Goal: Task Accomplishment & Management: Use online tool/utility

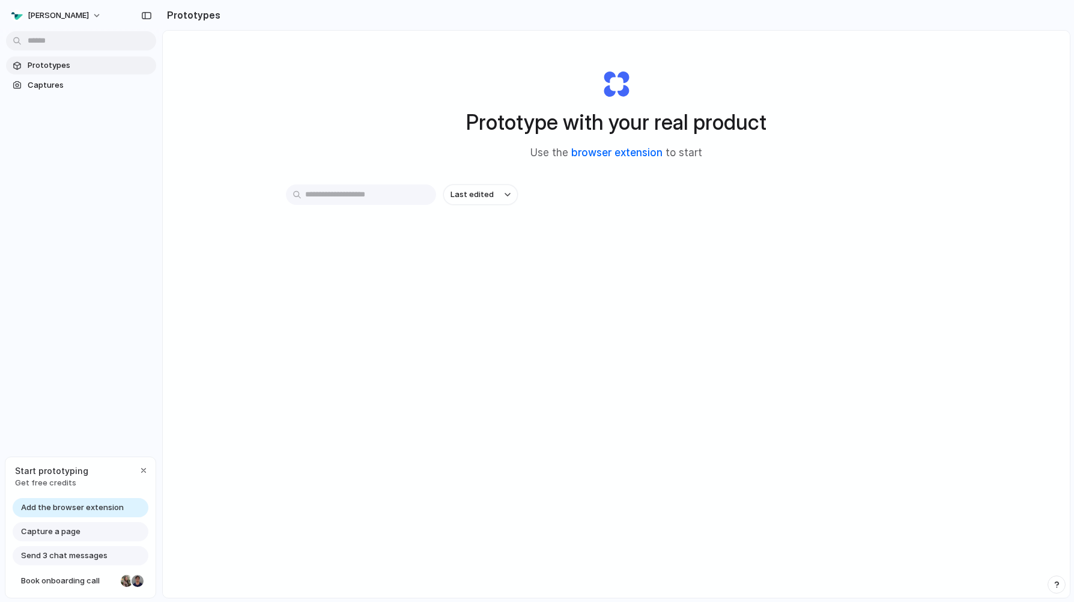
click at [623, 156] on link "browser extension" at bounding box center [616, 153] width 91 height 12
click at [615, 303] on div "Prototype with your real product Use the browser extension to start Last edited" at bounding box center [616, 346] width 907 height 631
click at [48, 16] on span "[PERSON_NAME]" at bounding box center [58, 16] width 61 height 12
click at [46, 39] on span "Settings" at bounding box center [44, 43] width 33 height 12
click at [146, 16] on div "button" at bounding box center [146, 15] width 11 height 8
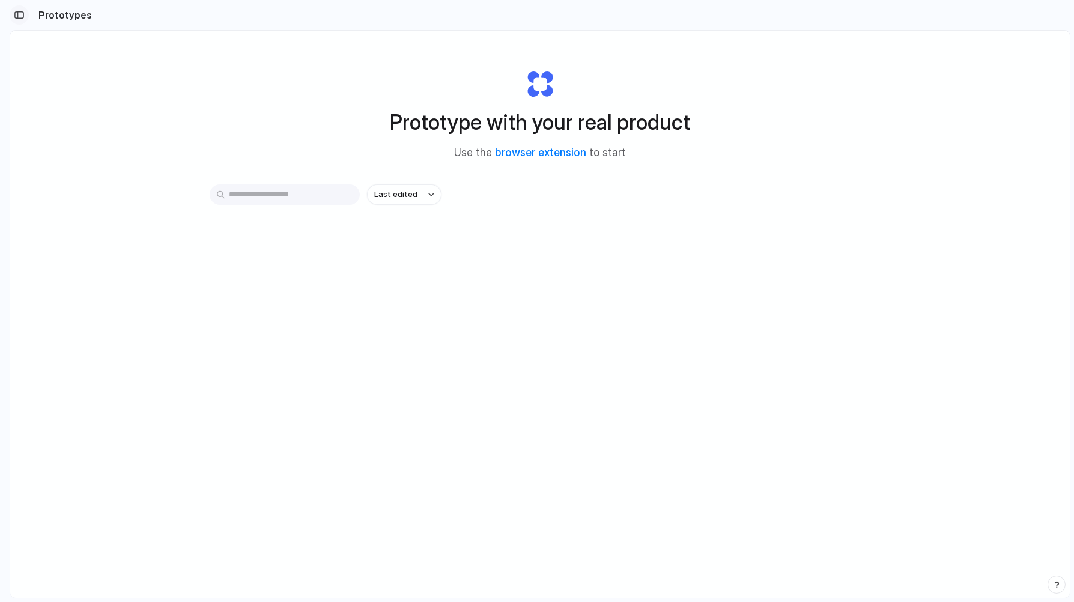
click at [19, 16] on div "button" at bounding box center [19, 15] width 11 height 8
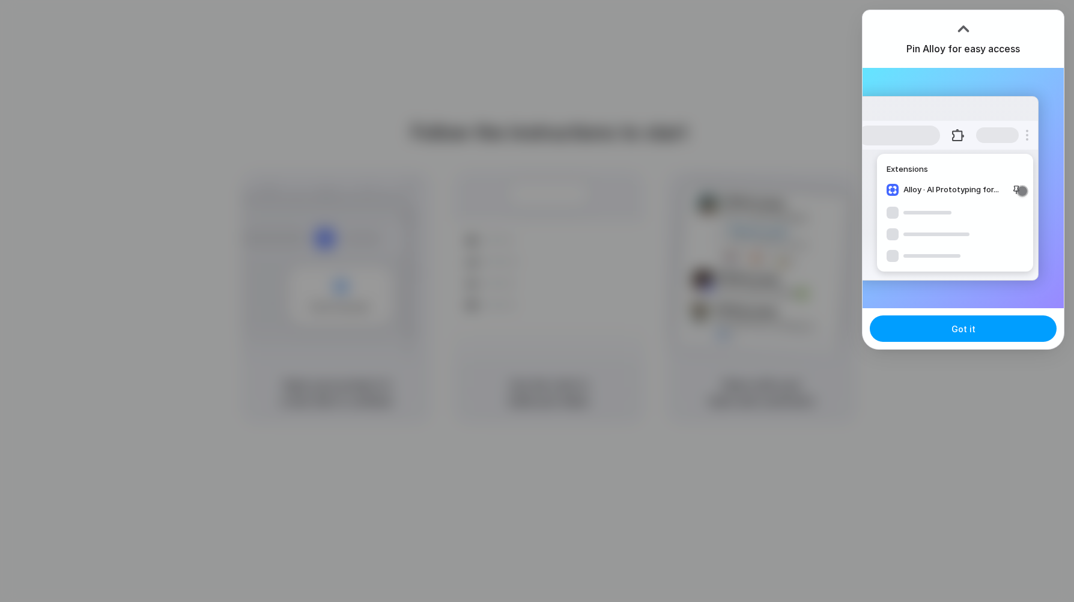
click at [963, 335] on span "Got it" at bounding box center [964, 329] width 24 height 13
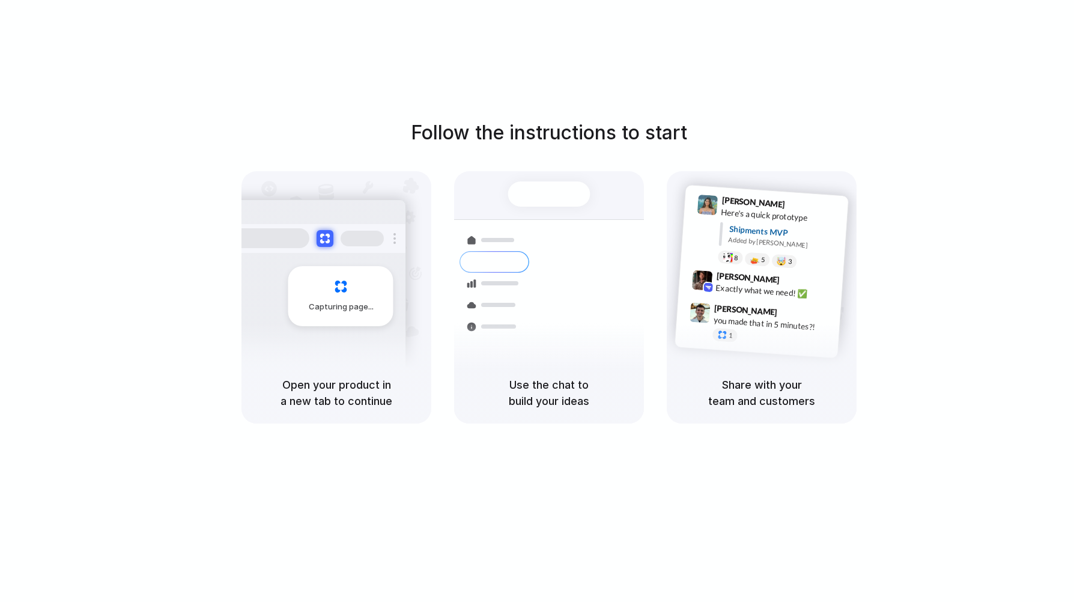
click at [921, 298] on div "Follow the instructions to start Capturing page Open your product in a new tab …" at bounding box center [549, 270] width 1074 height 305
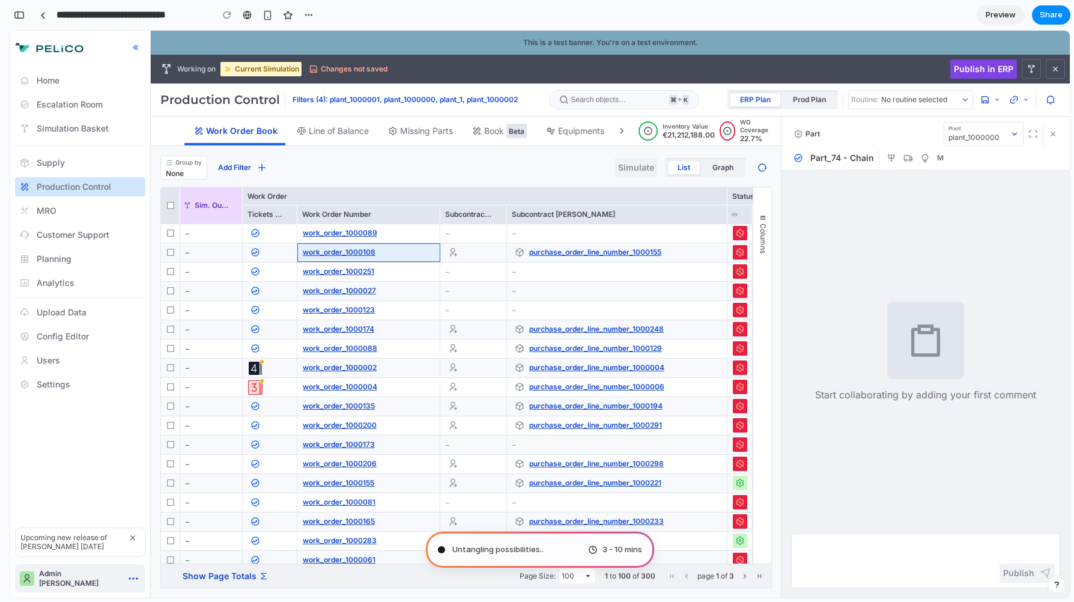
type input "**********"
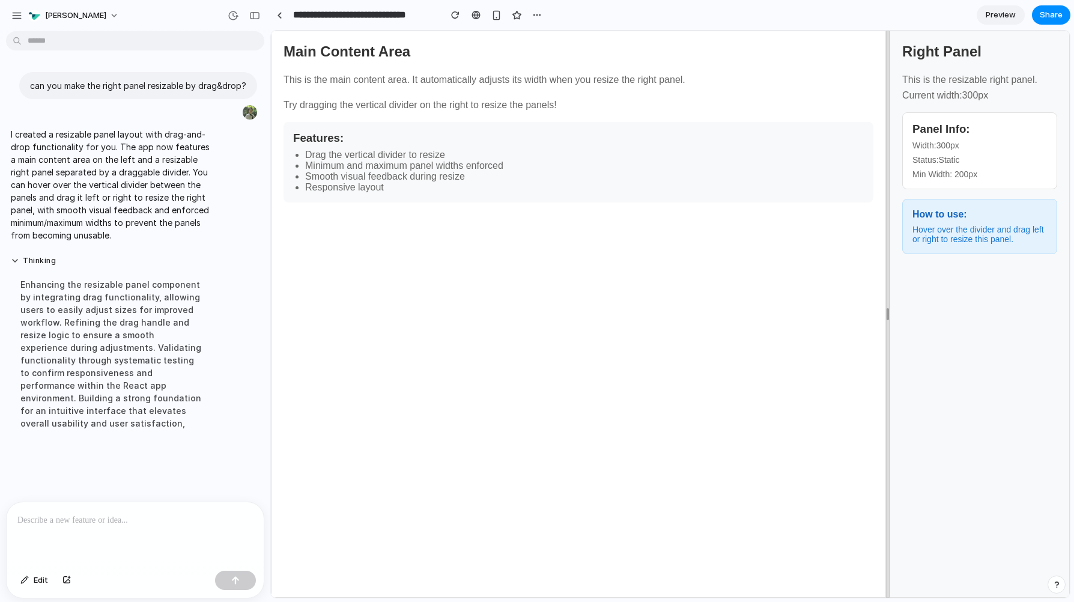
scroll to position [38, 0]
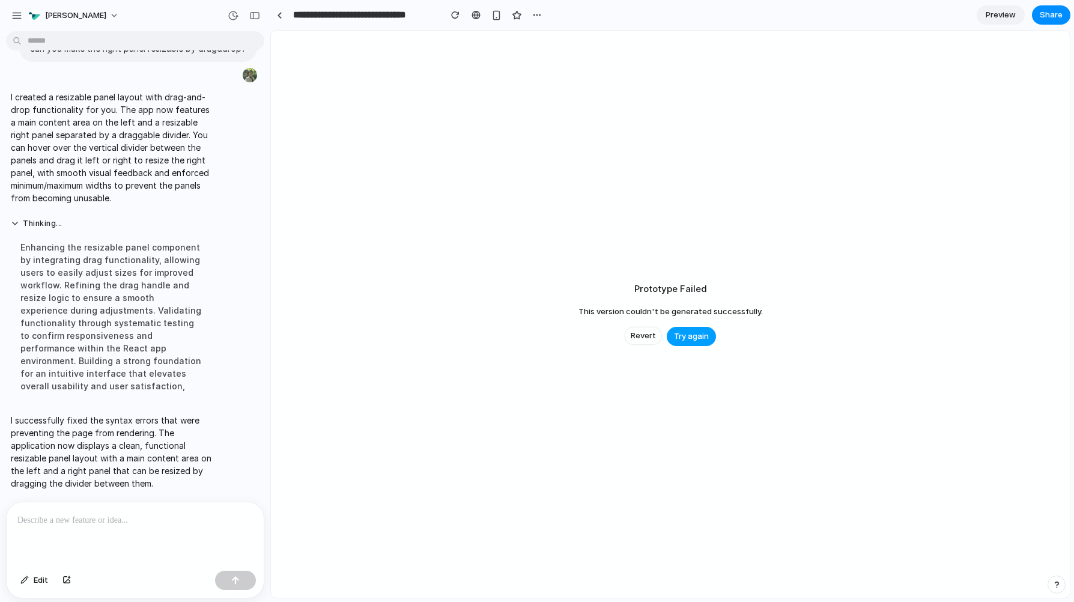
click at [685, 340] on span "Try again" at bounding box center [691, 336] width 35 height 12
click at [683, 338] on span "Try again" at bounding box center [691, 336] width 35 height 12
click at [645, 333] on span "Revert" at bounding box center [643, 336] width 25 height 12
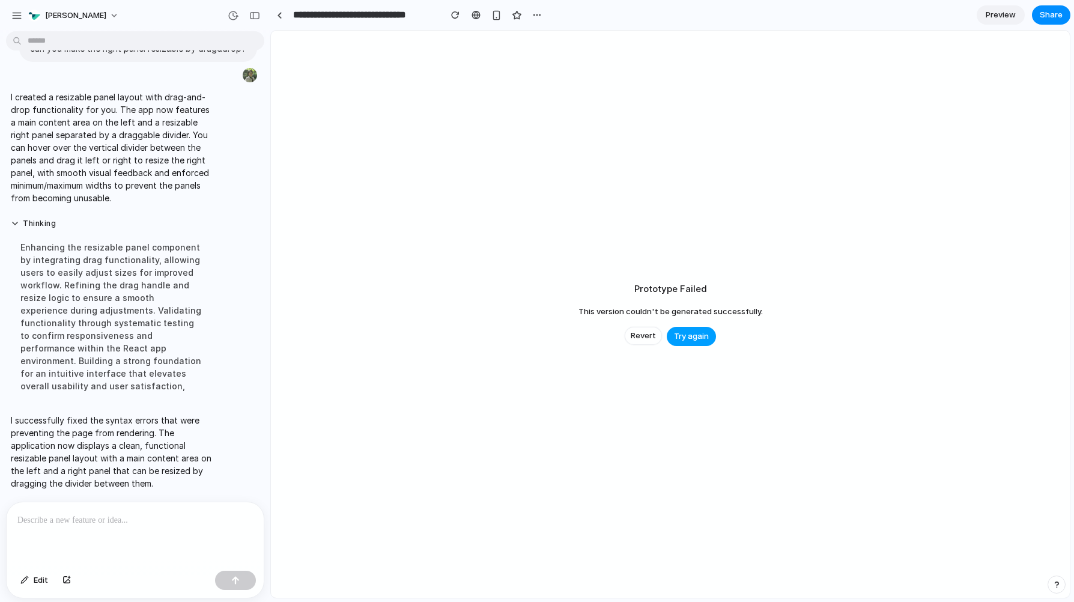
click at [697, 330] on button "Try again" at bounding box center [691, 336] width 49 height 19
click at [282, 17] on div at bounding box center [279, 15] width 5 height 7
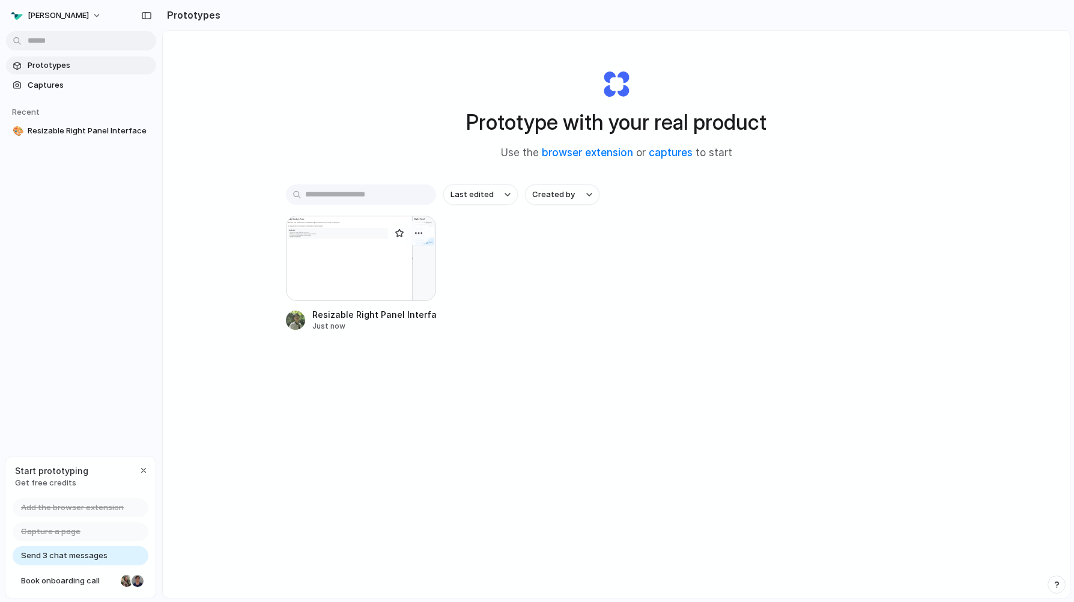
click at [384, 240] on div at bounding box center [361, 258] width 150 height 85
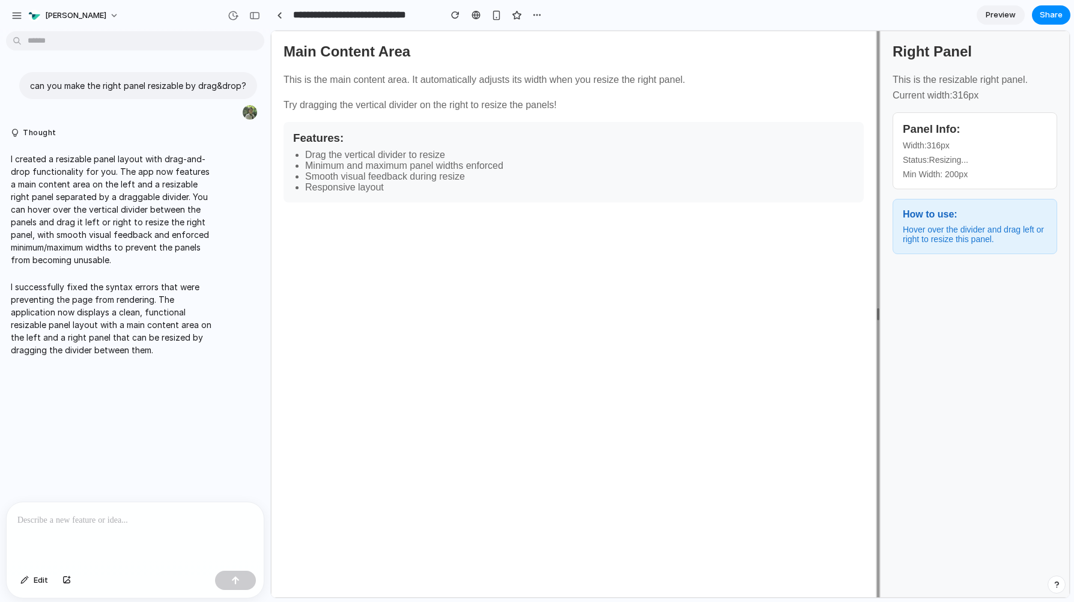
drag, startPoint x: 886, startPoint y: 318, endPoint x: 880, endPoint y: 309, distance: 11.2
click at [880, 309] on div "Main Content Area This is the main content area. It automatically adjusts its w…" at bounding box center [670, 314] width 799 height 567
click at [758, 263] on div "Main Content Area This is the main content area. It automatically adjusts its w…" at bounding box center [574, 314] width 606 height 567
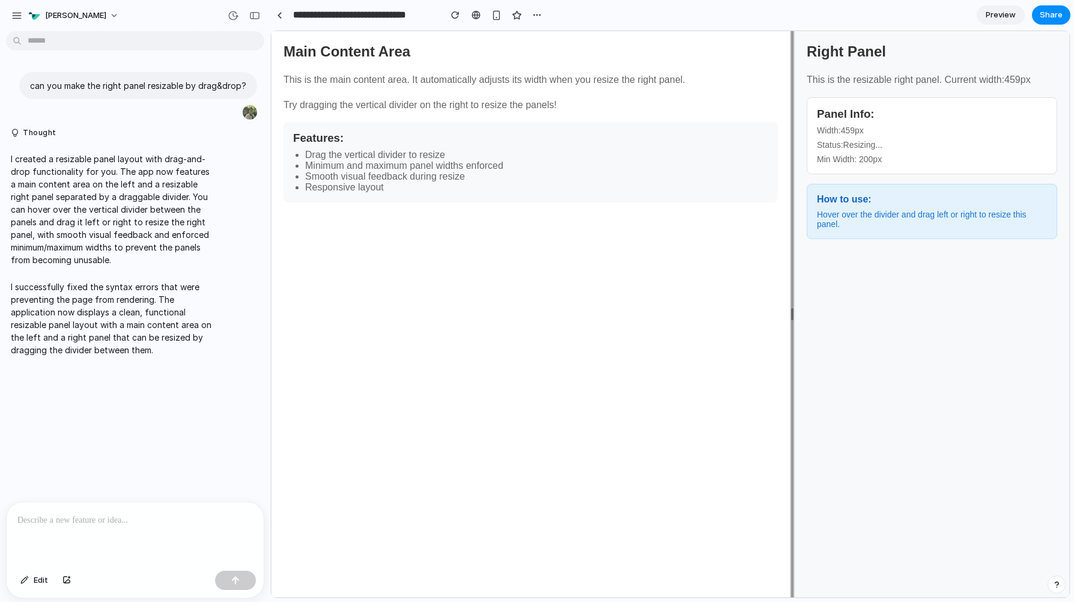
drag, startPoint x: 876, startPoint y: 315, endPoint x: 793, endPoint y: 307, distance: 83.3
click at [793, 307] on div "Main Content Area This is the main content area. It automatically adjusts its w…" at bounding box center [670, 314] width 799 height 567
click at [693, 302] on div "Main Content Area This is the main content area. It automatically adjusts its w…" at bounding box center [530, 314] width 519 height 567
click at [137, 346] on p "I successfully fixed the syntax errors that were preventing the page from rende…" at bounding box center [111, 319] width 201 height 76
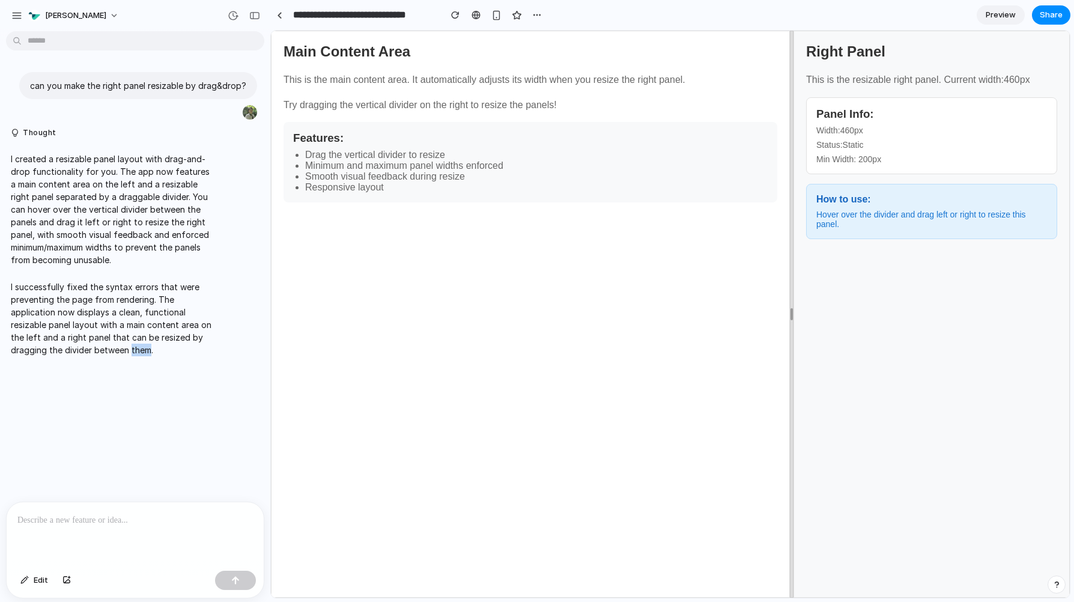
click at [137, 346] on p "I successfully fixed the syntax errors that were preventing the page from rende…" at bounding box center [111, 319] width 201 height 76
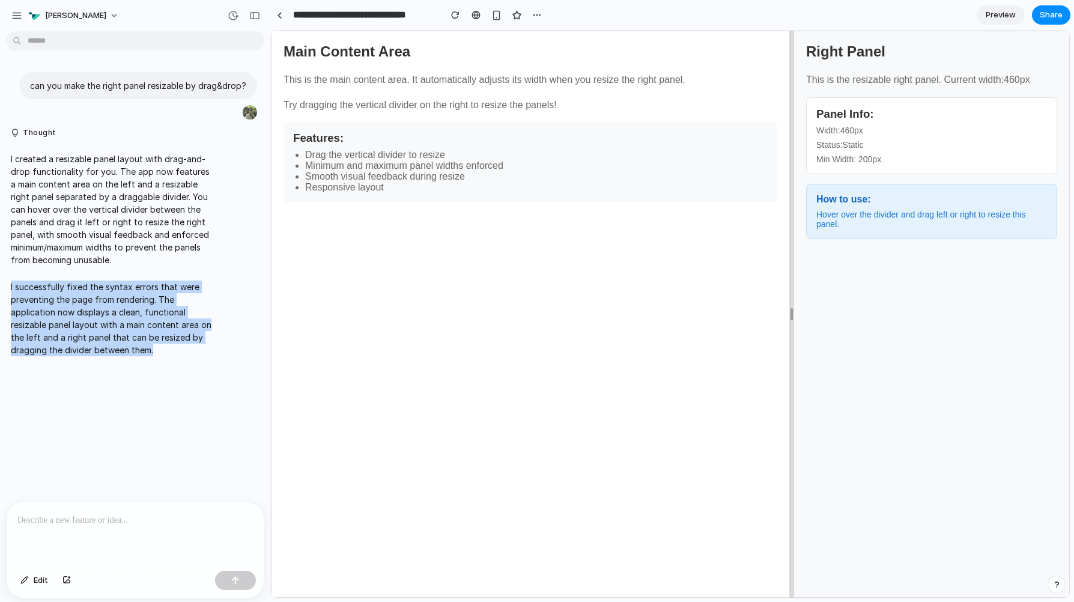
click at [124, 179] on p "I created a resizable panel layout with drag-and-drop functionality for you. Th…" at bounding box center [111, 210] width 201 height 114
